Goal: Task Accomplishment & Management: Manage account settings

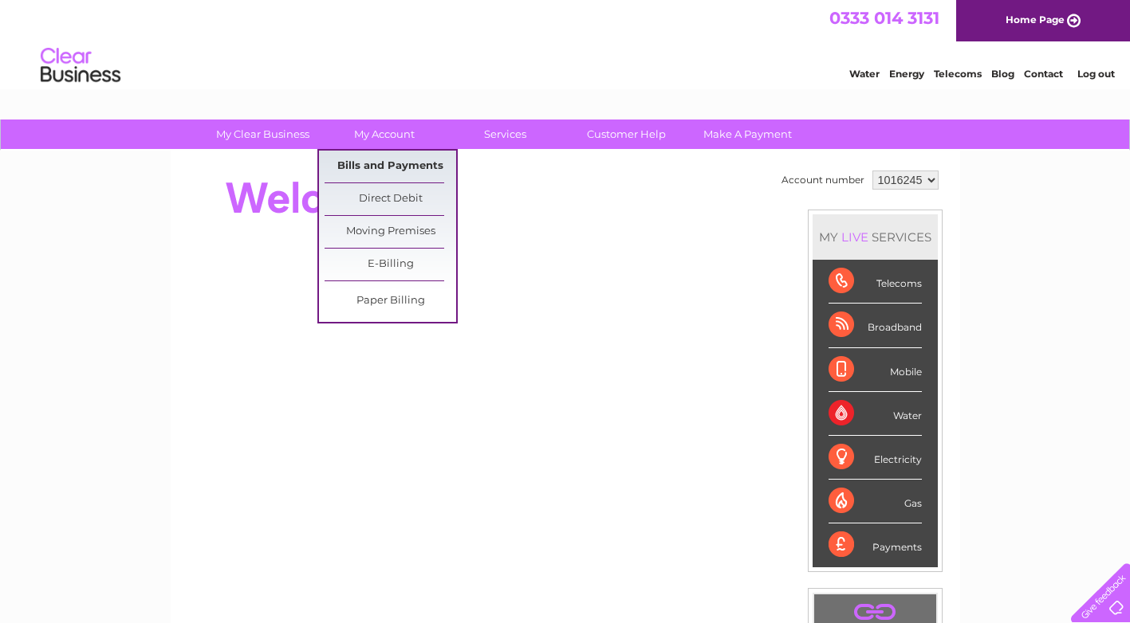
click at [385, 162] on link "Bills and Payments" at bounding box center [390, 167] width 132 height 32
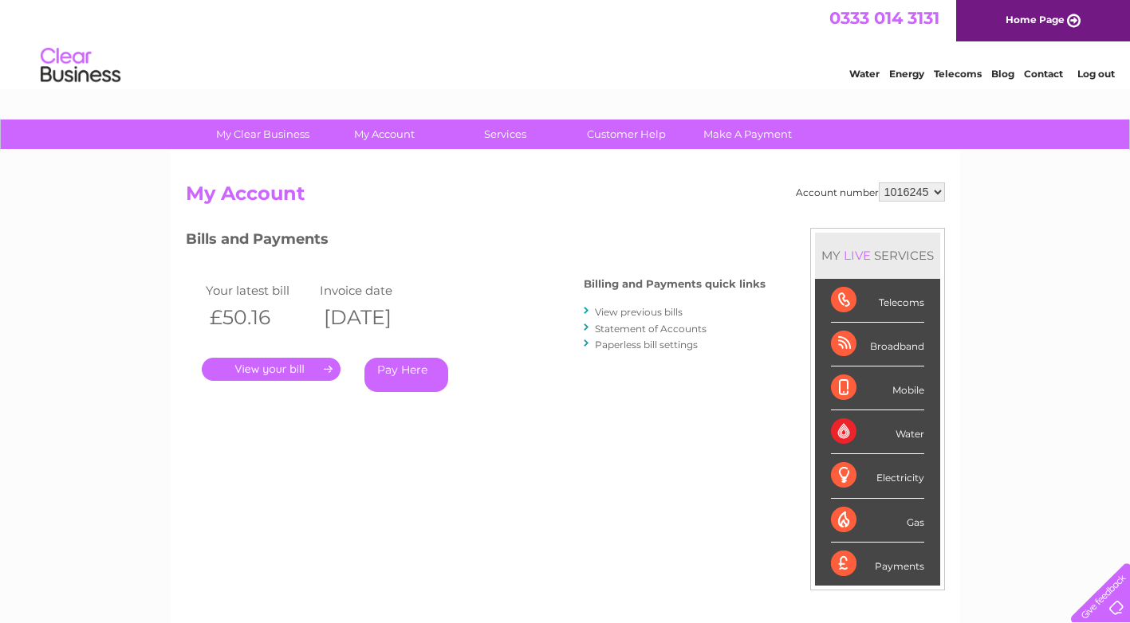
click at [273, 364] on link "." at bounding box center [271, 369] width 139 height 23
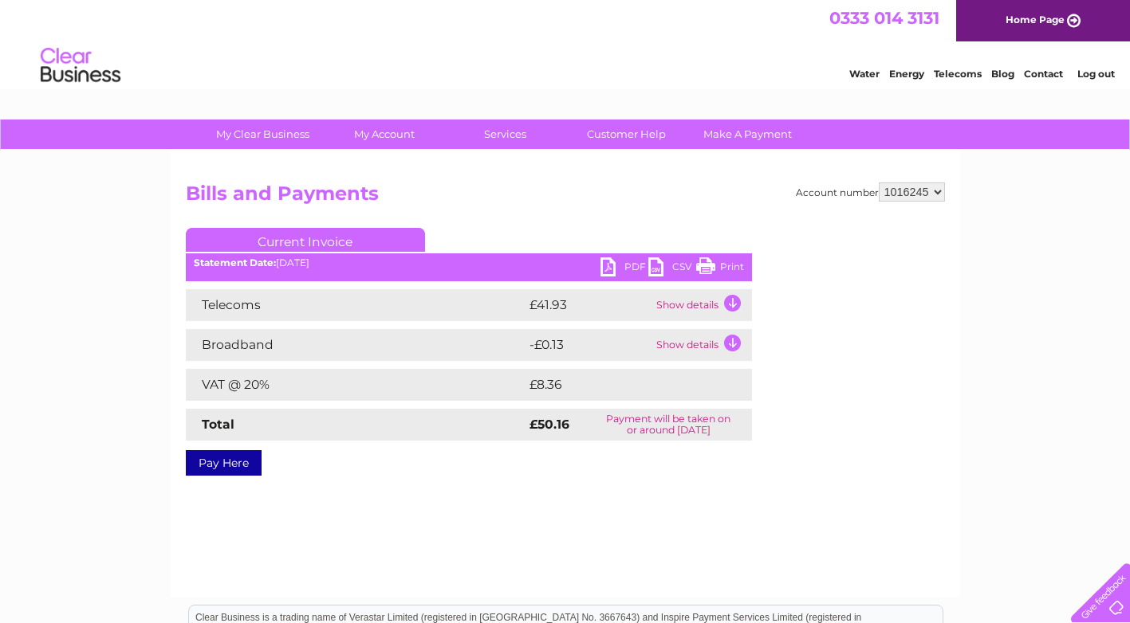
click at [635, 264] on link "PDF" at bounding box center [624, 269] width 48 height 23
